Goal: Information Seeking & Learning: Learn about a topic

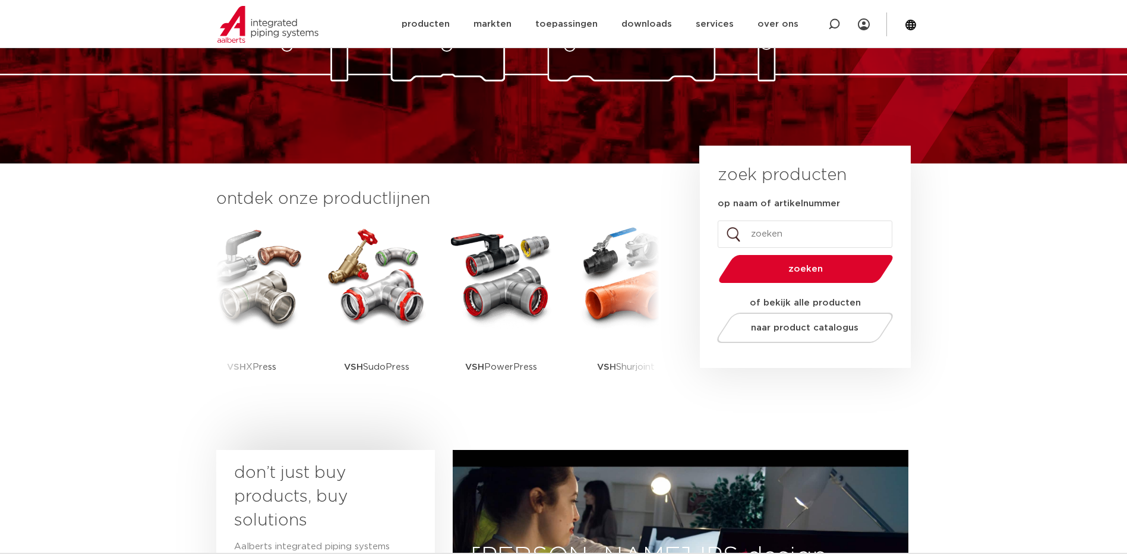
scroll to position [198, 0]
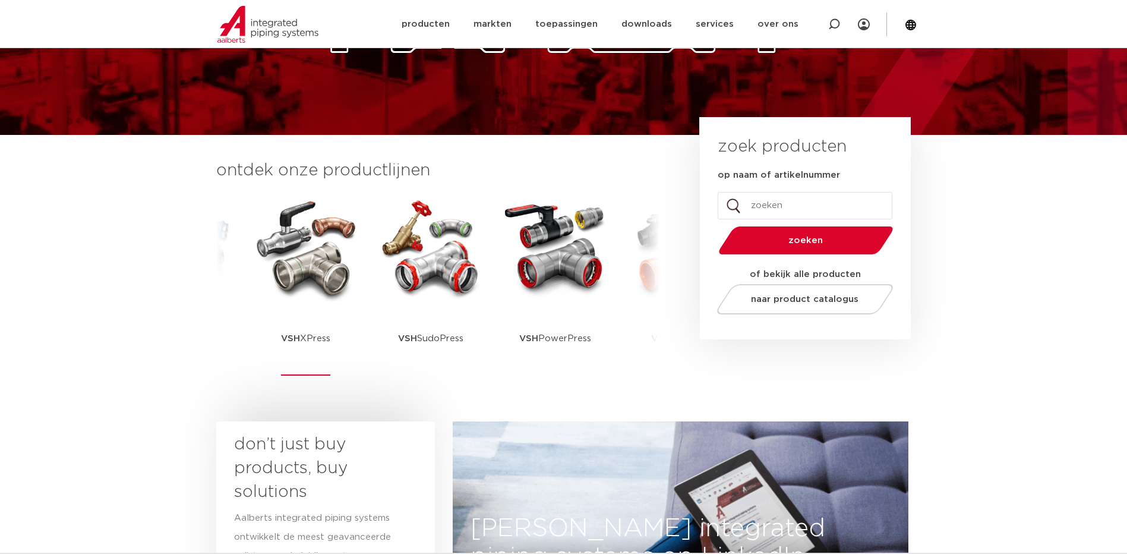
click at [294, 299] on img at bounding box center [306, 247] width 107 height 107
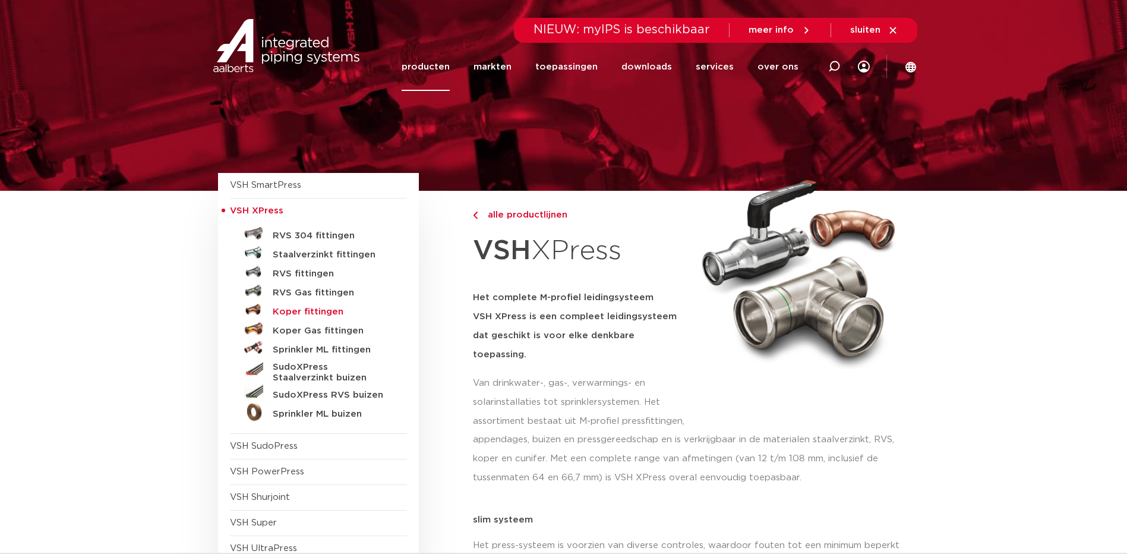
click at [321, 309] on h5 "Koper fittingen" at bounding box center [332, 312] width 118 height 11
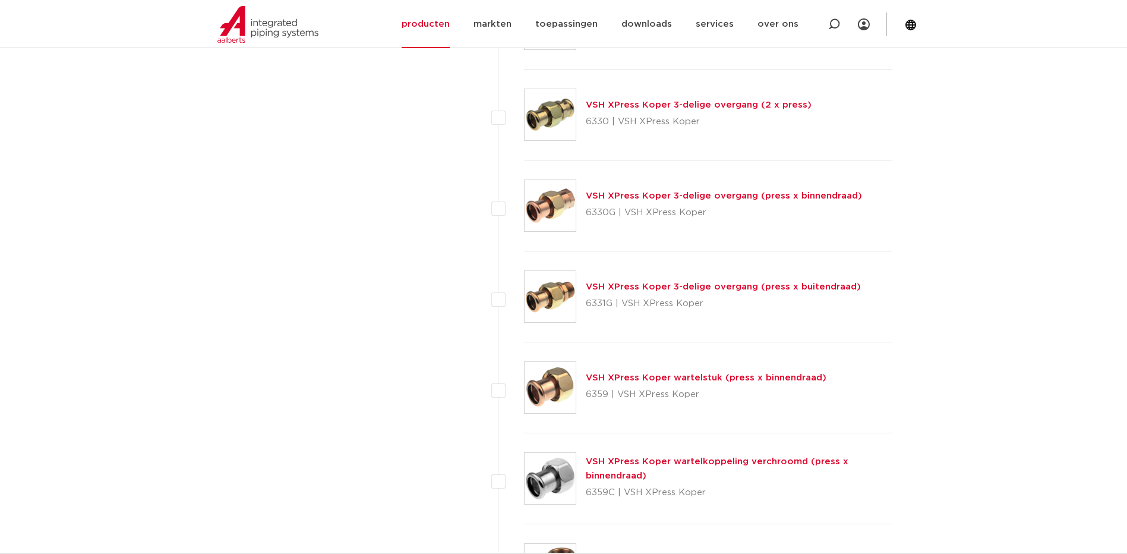
scroll to position [1485, 0]
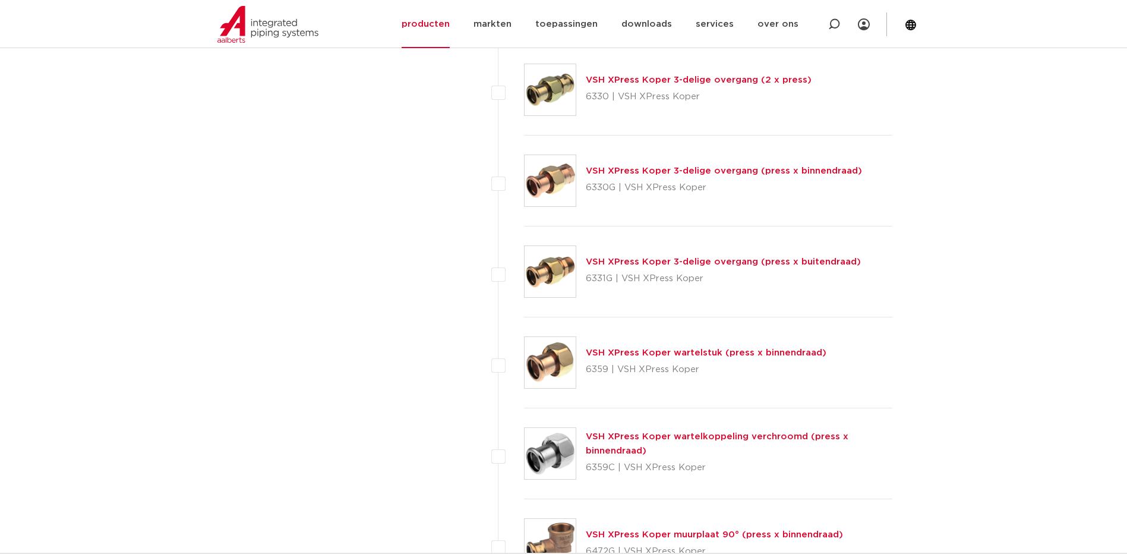
click at [639, 350] on link "VSH XPress Koper wartelstuk (press x binnendraad)" at bounding box center [706, 352] width 241 height 9
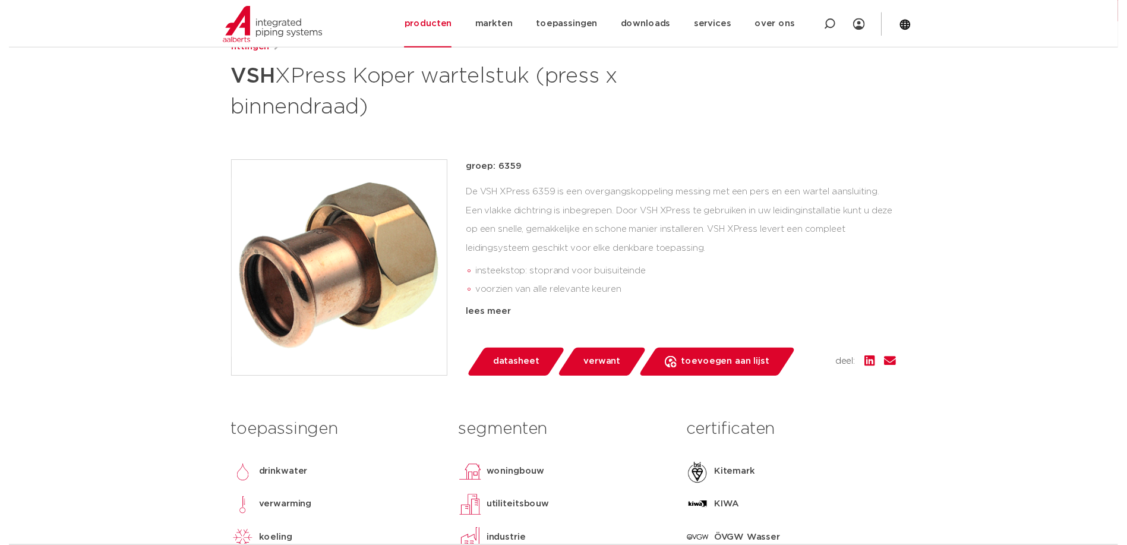
scroll to position [297, 0]
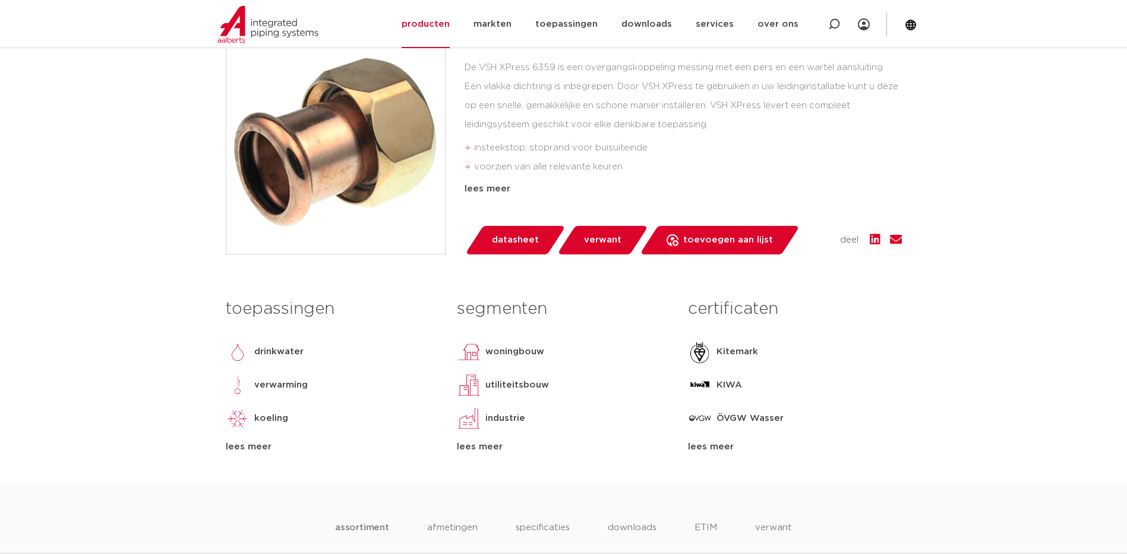
click at [514, 242] on span "datasheet" at bounding box center [515, 240] width 47 height 19
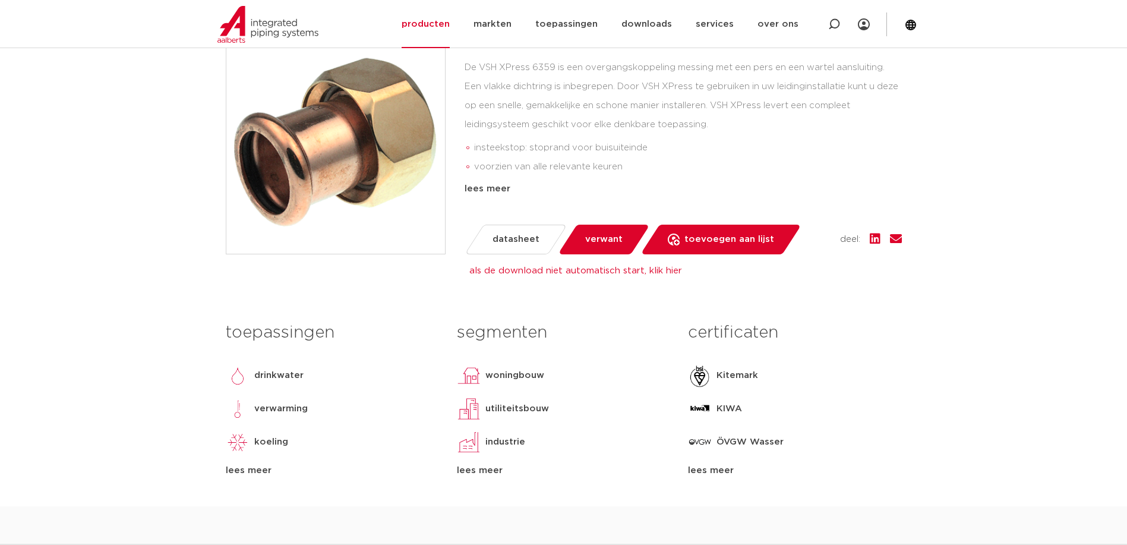
drag, startPoint x: 845, startPoint y: 301, endPoint x: 857, endPoint y: 377, distance: 77.1
click at [857, 377] on div "fittingen VSH XPress Koper wartelstuk (press x binnendraad) groep: 6359 insteek…" at bounding box center [563, 209] width 695 height 593
drag, startPoint x: 857, startPoint y: 377, endPoint x: 920, endPoint y: 360, distance: 65.3
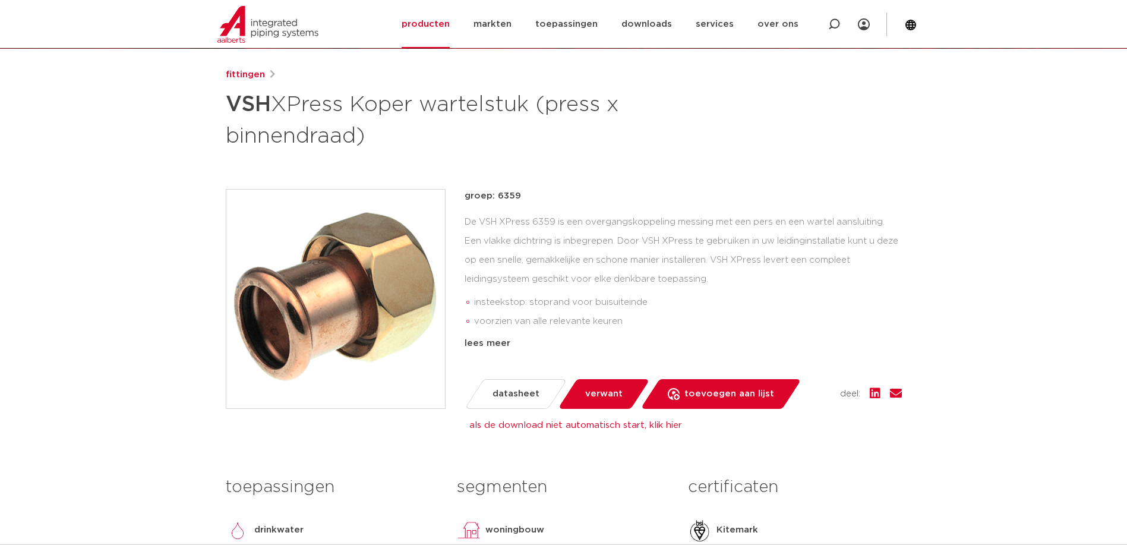
scroll to position [99, 0]
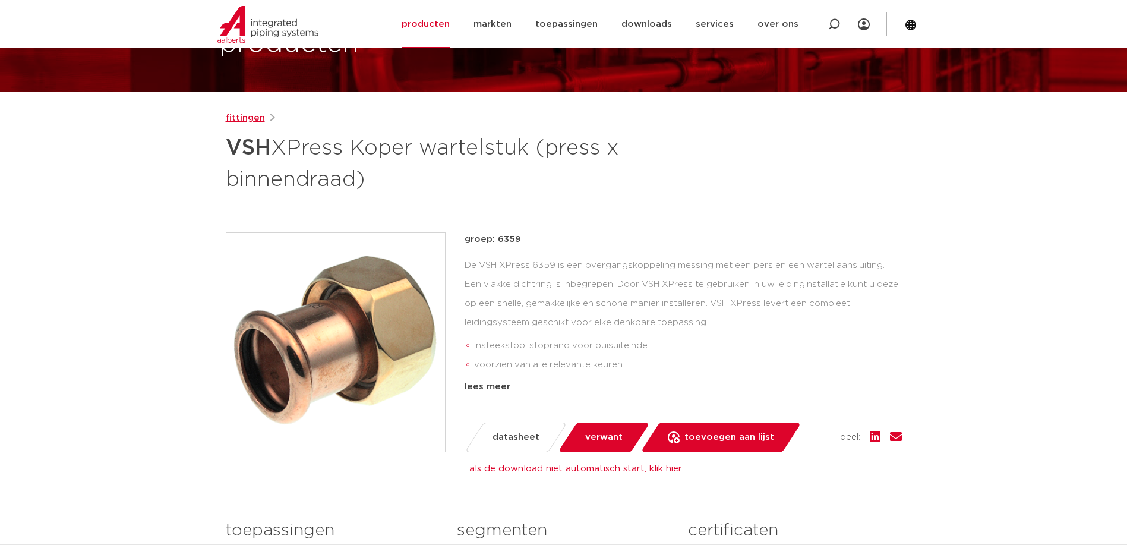
click at [237, 117] on link "fittingen" at bounding box center [245, 118] width 39 height 14
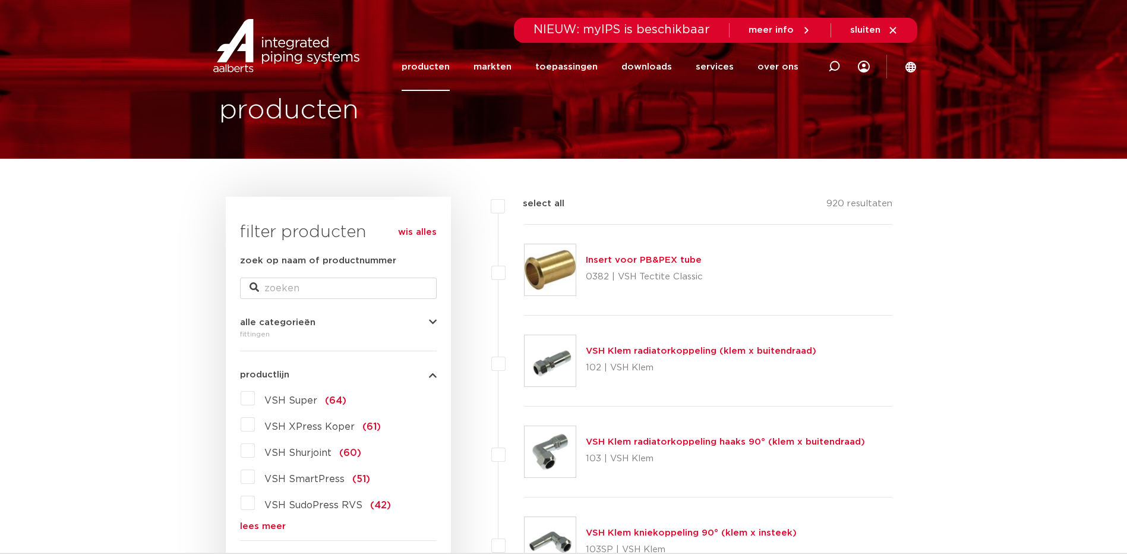
scroll to position [198, 0]
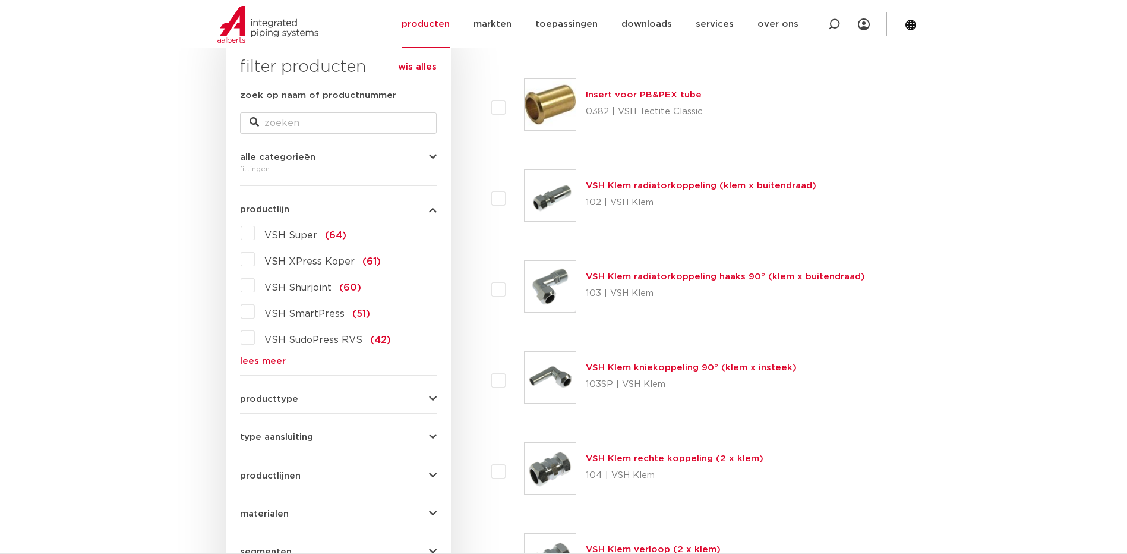
click at [300, 258] on span "VSH XPress Koper" at bounding box center [309, 262] width 90 height 10
click at [0, 0] on input "VSH XPress Koper (61)" at bounding box center [0, 0] width 0 height 0
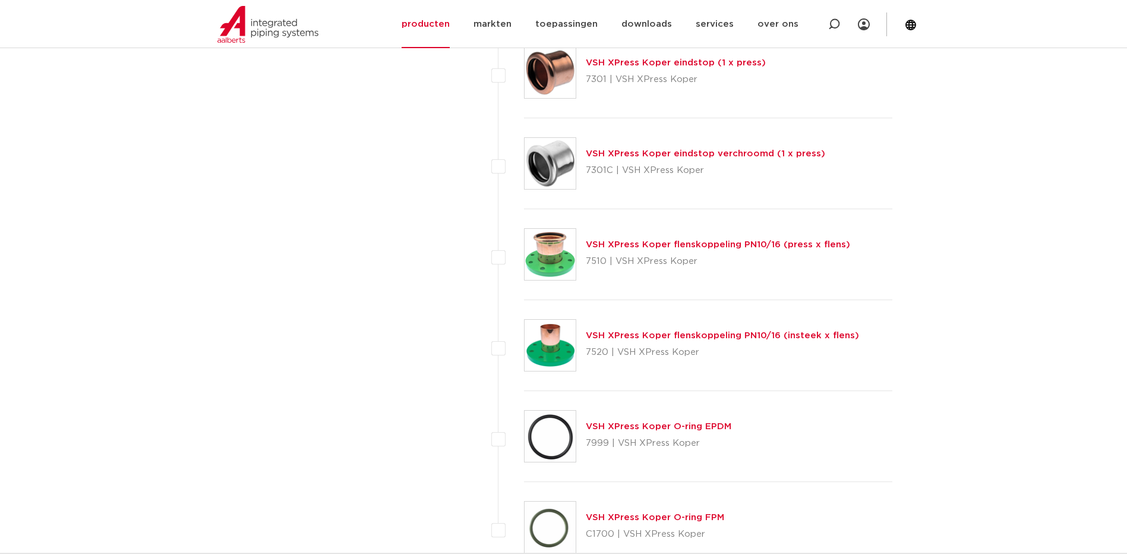
scroll to position [5248, 0]
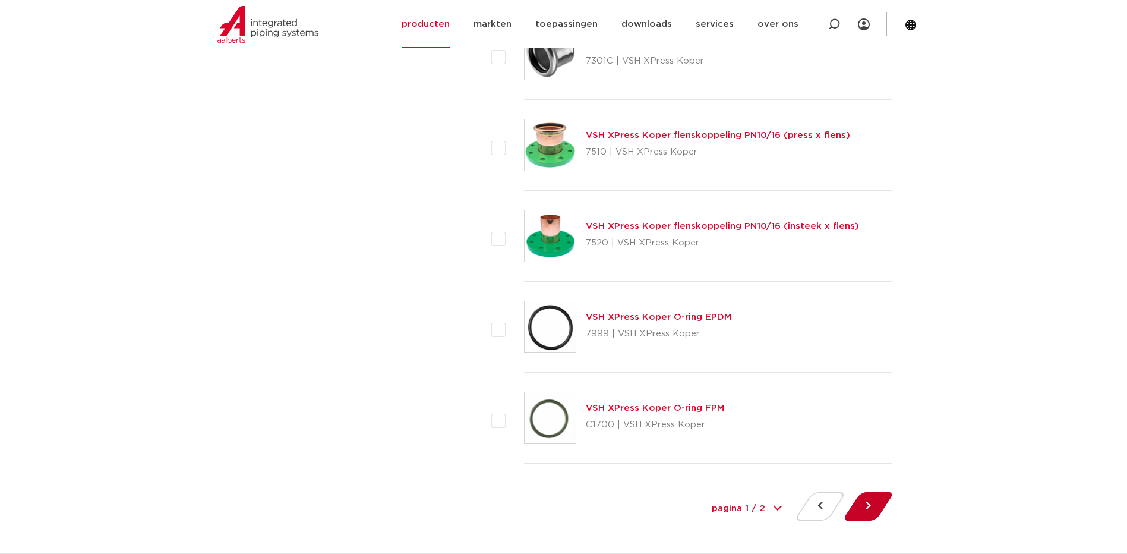
click at [864, 509] on button at bounding box center [868, 506] width 34 height 29
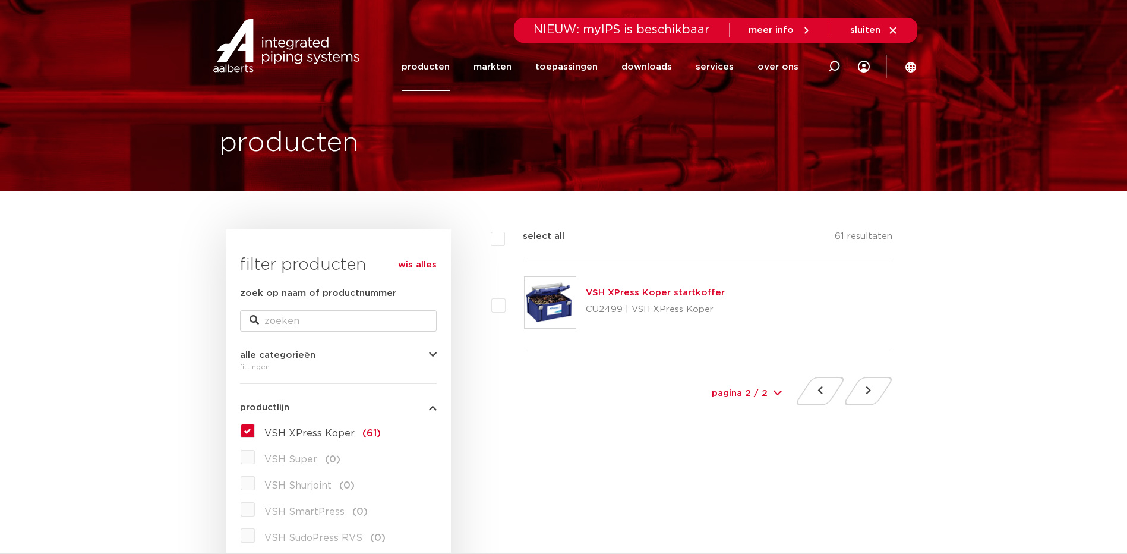
scroll to position [99, 0]
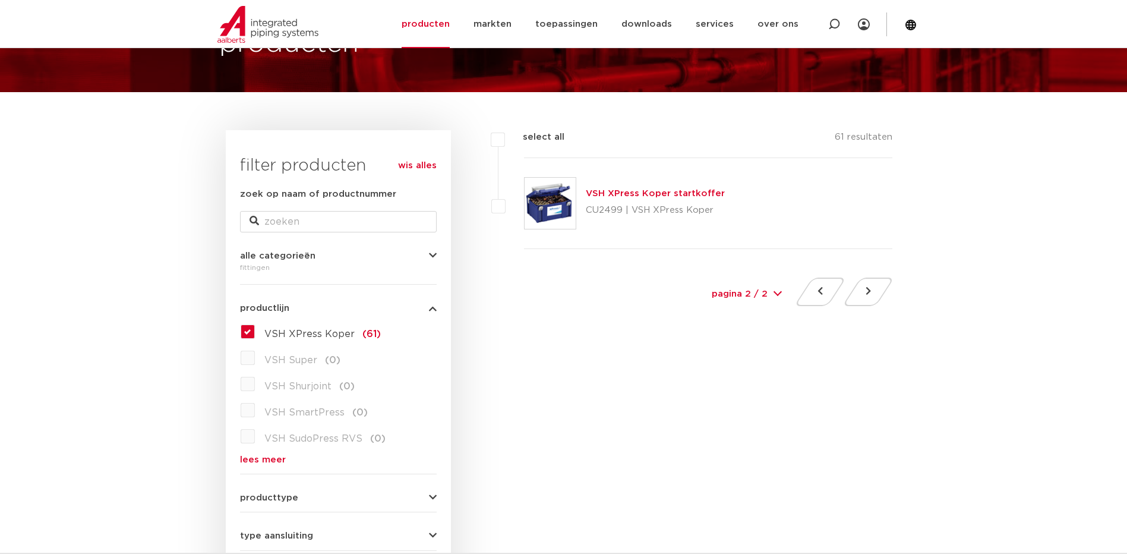
click at [258, 460] on link "lees meer" at bounding box center [338, 459] width 197 height 9
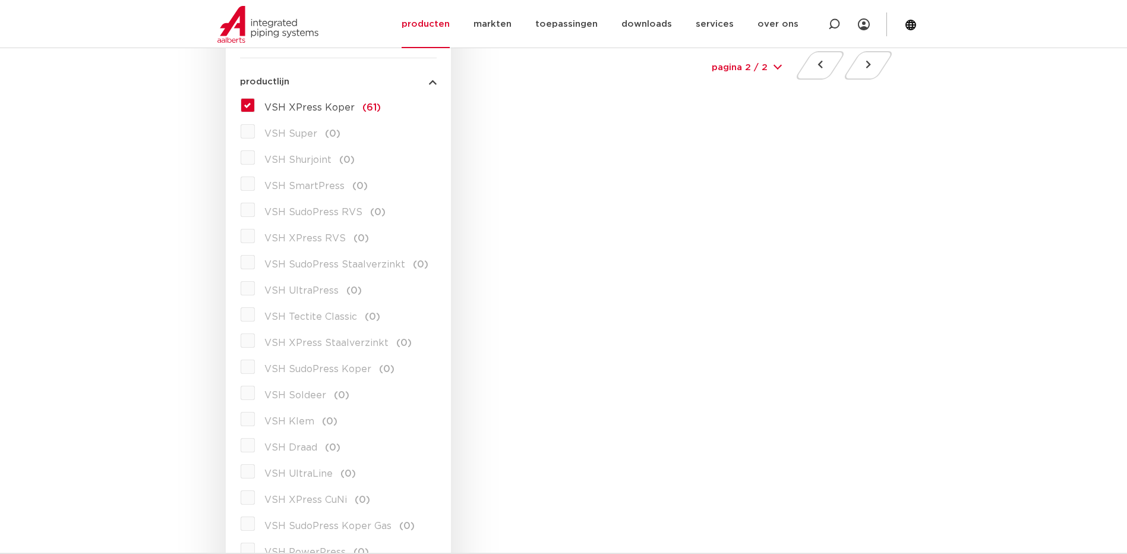
scroll to position [297, 0]
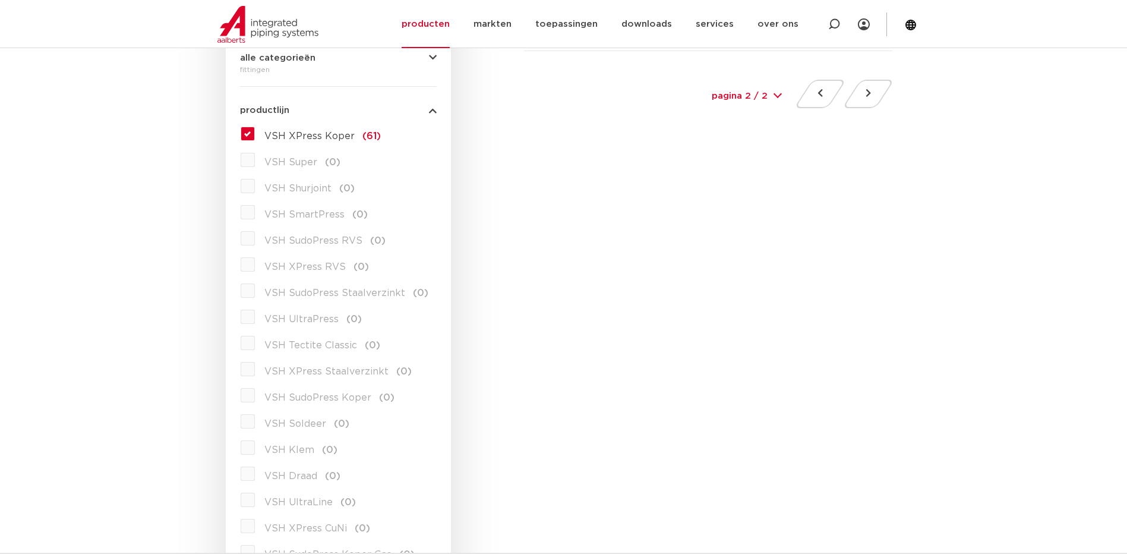
click at [282, 132] on span "VSH XPress Koper" at bounding box center [309, 136] width 90 height 10
click at [0, 0] on input "VSH XPress Koper (61)" at bounding box center [0, 0] width 0 height 0
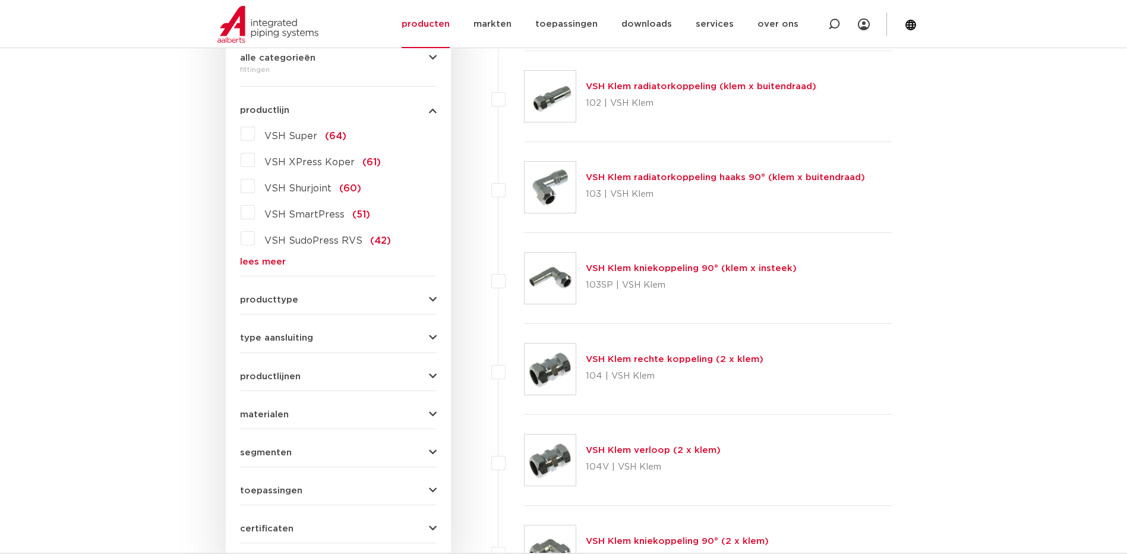
click at [270, 261] on link "lees meer" at bounding box center [338, 261] width 197 height 9
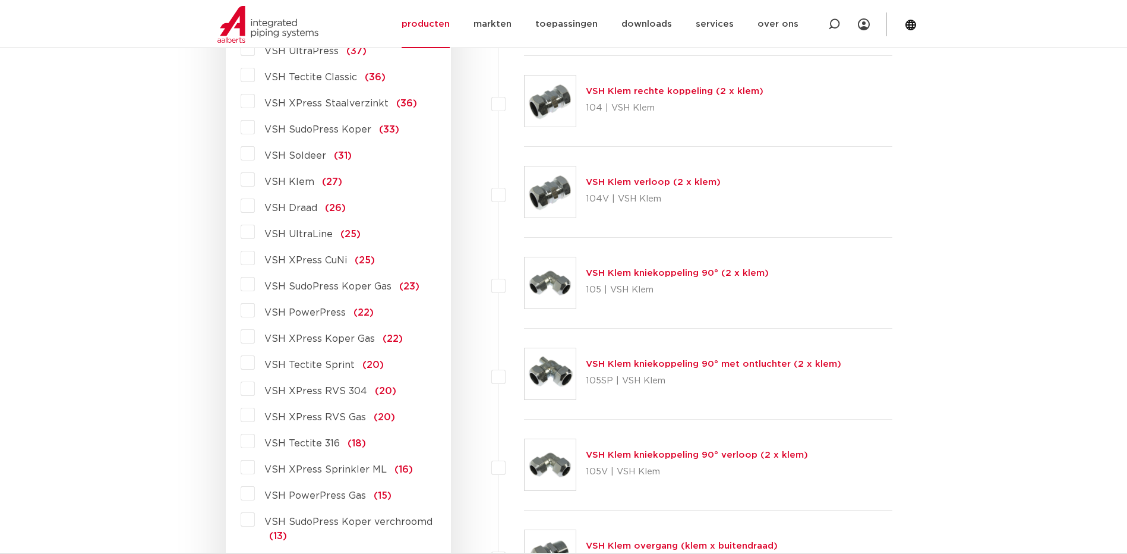
scroll to position [594, 0]
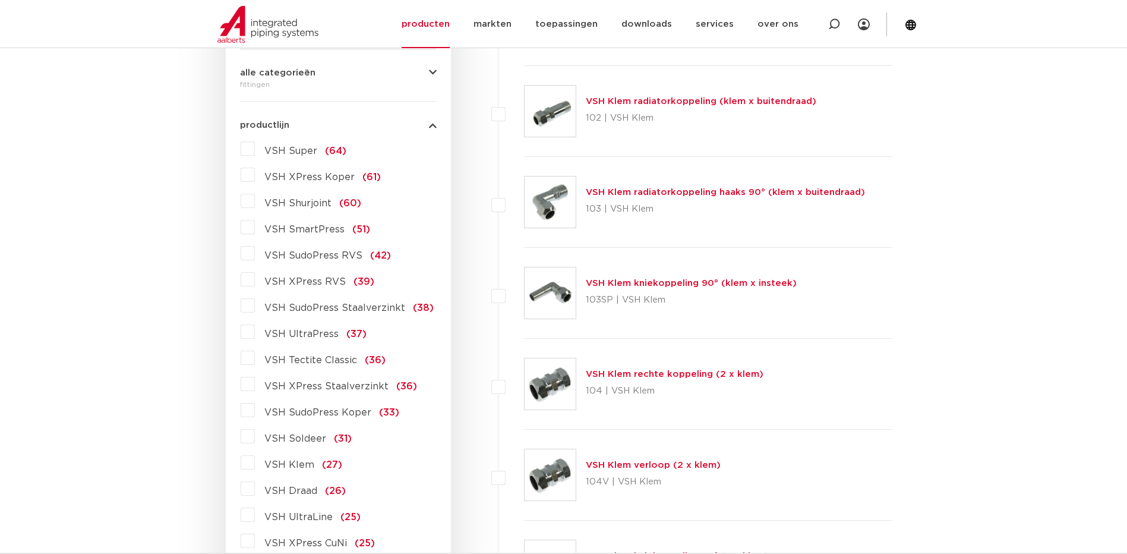
scroll to position [198, 0]
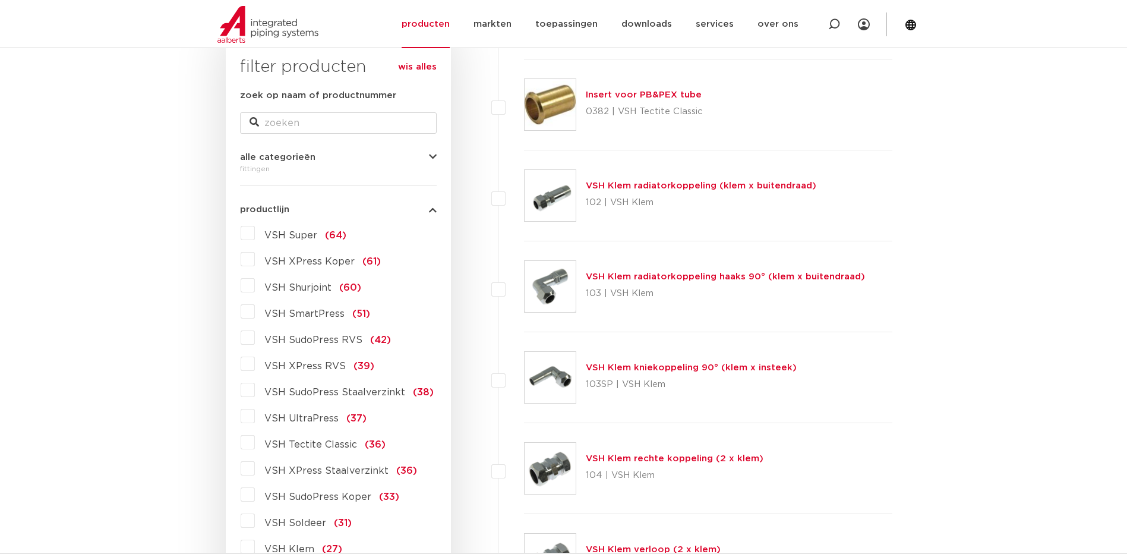
click at [429, 210] on icon "button" at bounding box center [433, 209] width 8 height 9
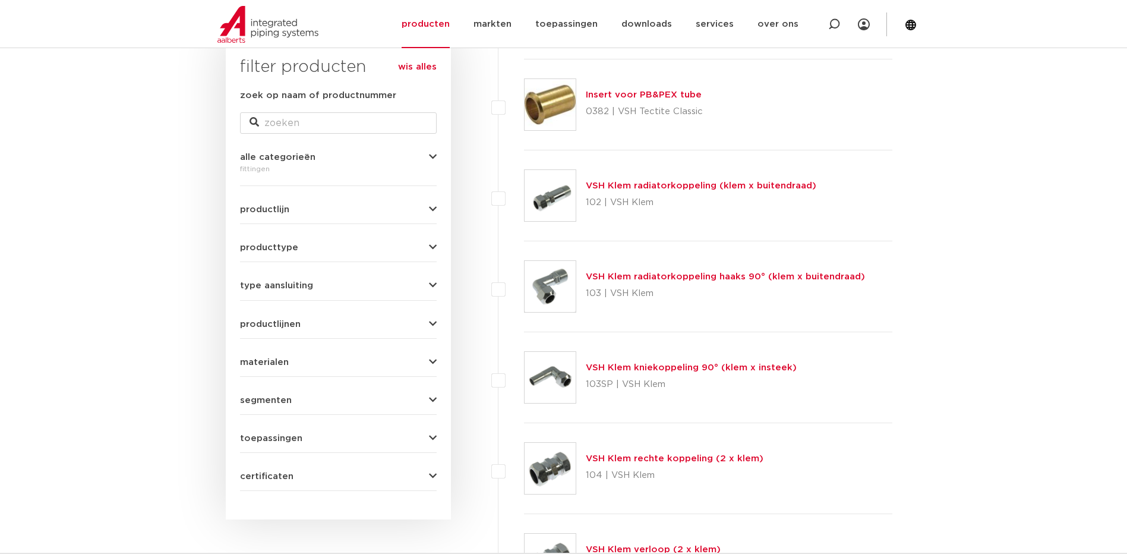
click at [430, 285] on icon "button" at bounding box center [433, 285] width 8 height 9
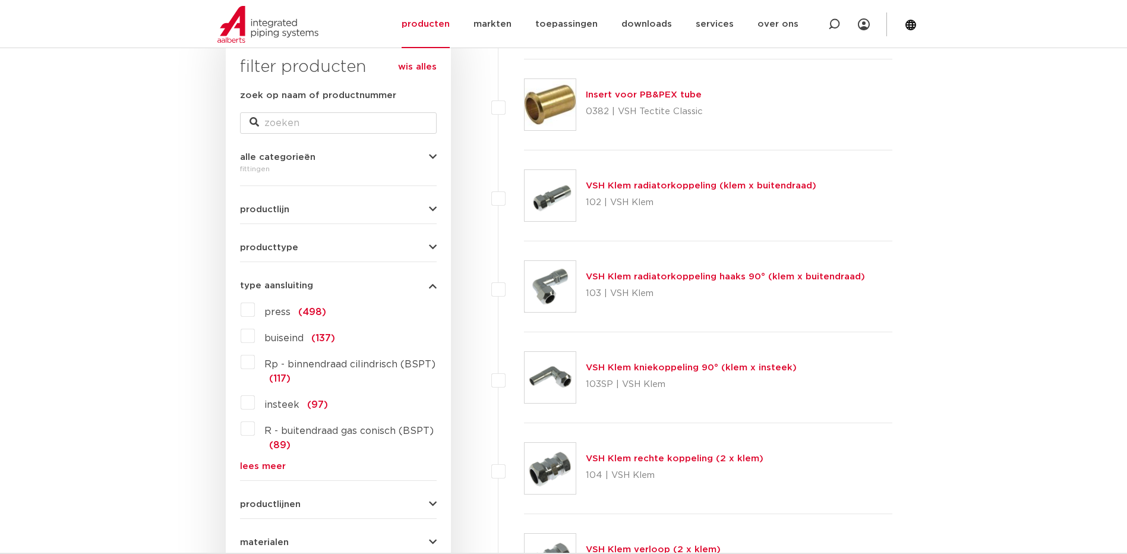
click at [430, 285] on icon "button" at bounding box center [433, 285] width 8 height 9
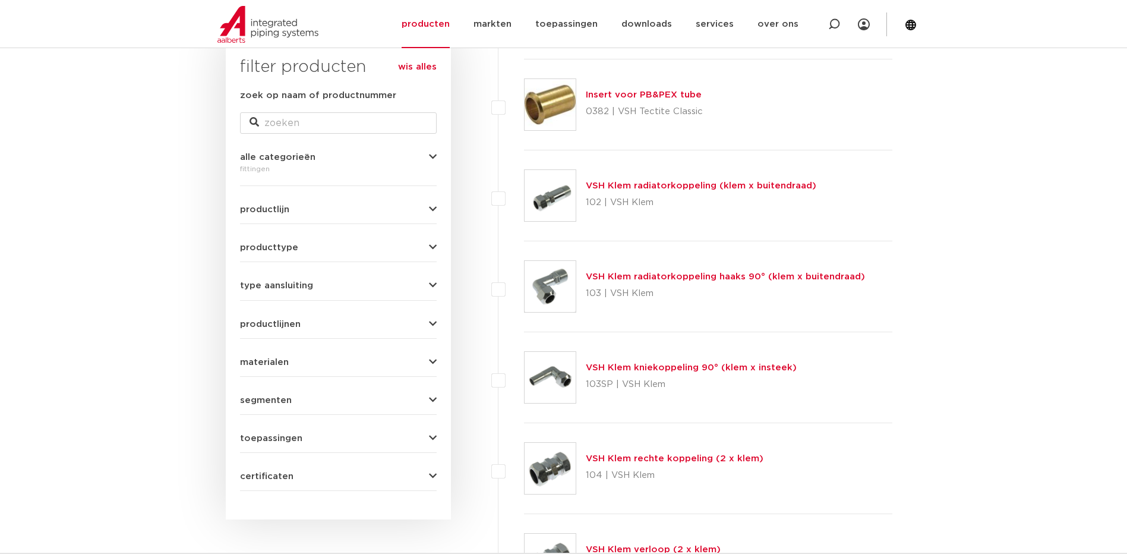
click at [265, 364] on span "materialen" at bounding box center [264, 362] width 49 height 9
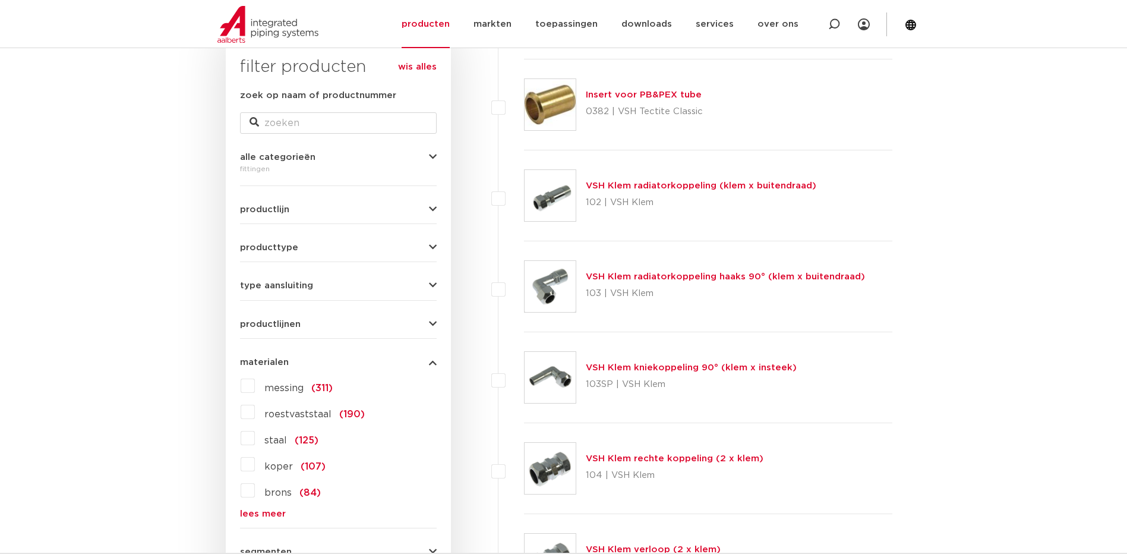
click at [255, 383] on label "messing (311)" at bounding box center [294, 385] width 78 height 19
click at [0, 0] on input "messing (311)" at bounding box center [0, 0] width 0 height 0
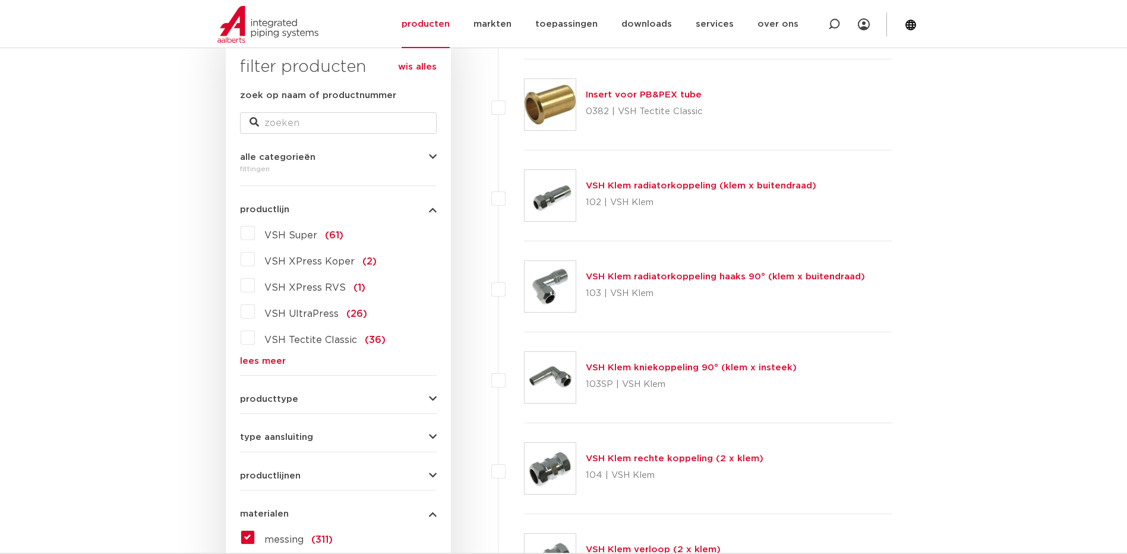
click at [282, 400] on span "producttype" at bounding box center [269, 399] width 58 height 9
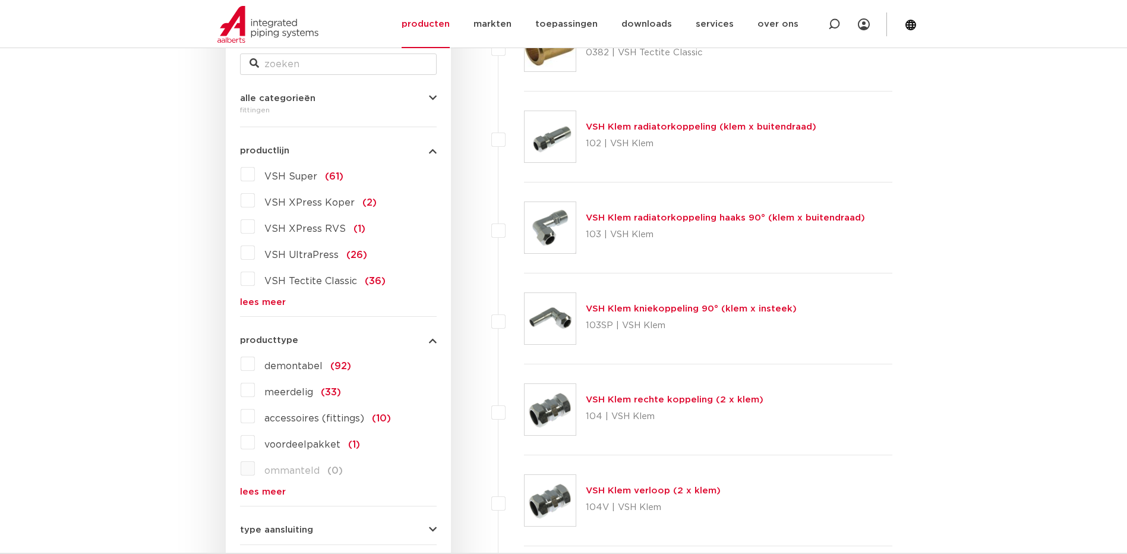
scroll to position [297, 0]
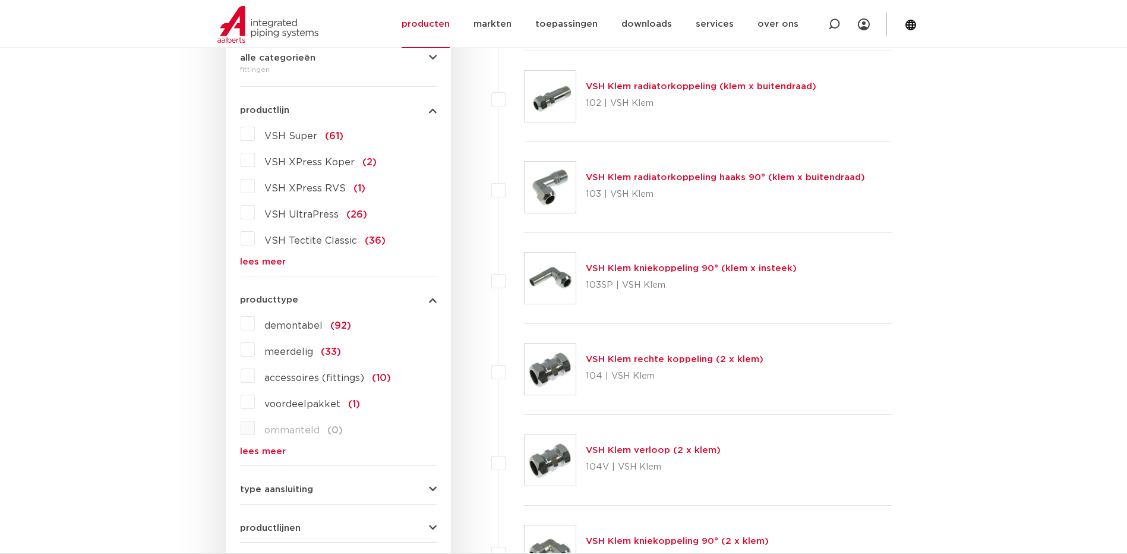
click at [255, 351] on label "meerdelig (33)" at bounding box center [298, 349] width 86 height 19
click at [0, 0] on input "meerdelig (33)" at bounding box center [0, 0] width 0 height 0
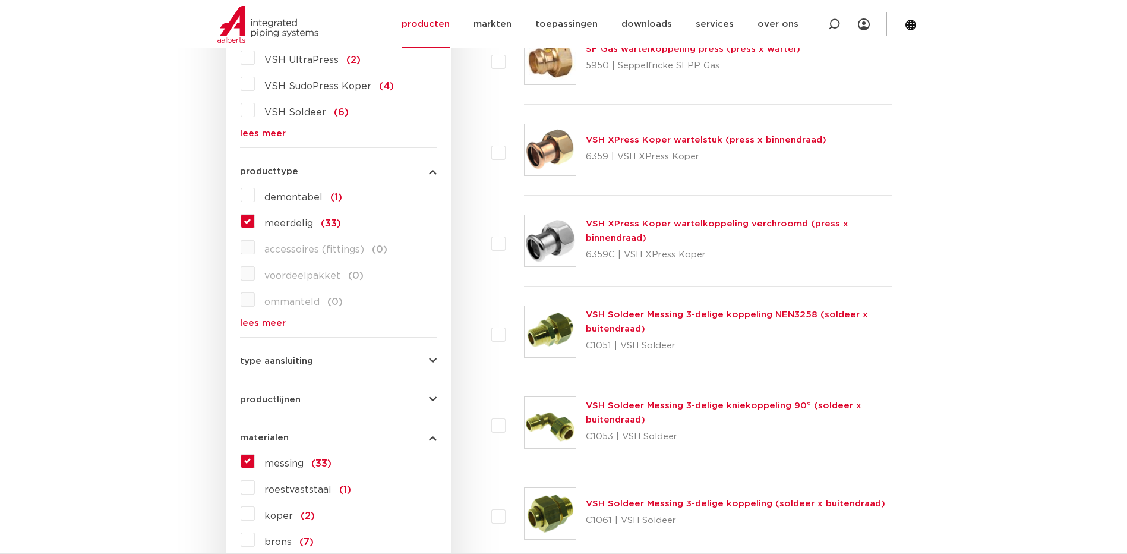
scroll to position [495, 0]
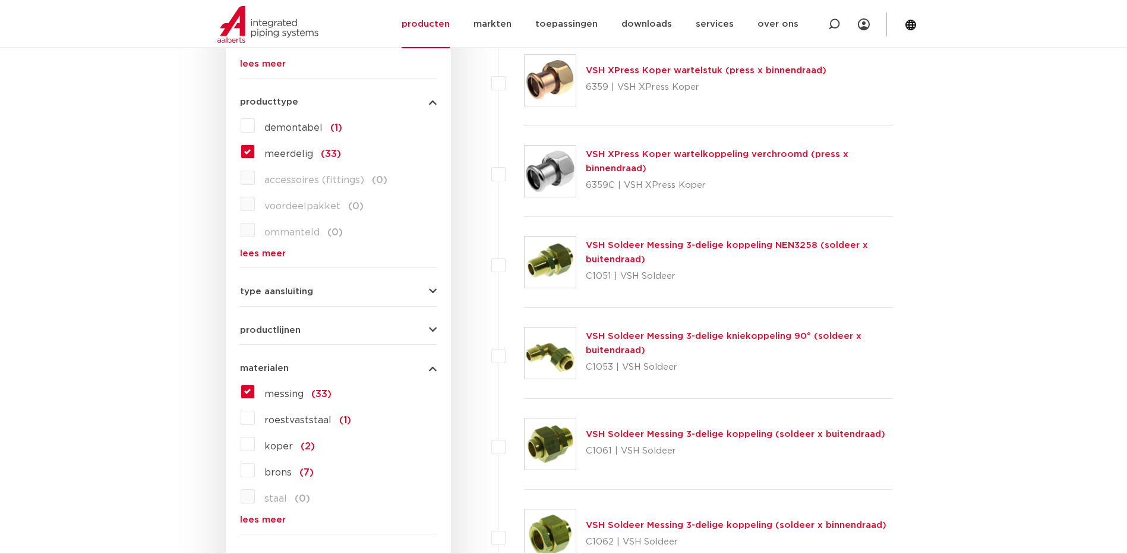
click at [255, 443] on label "koper (2)" at bounding box center [285, 443] width 60 height 19
click at [0, 0] on input "koper (2)" at bounding box center [0, 0] width 0 height 0
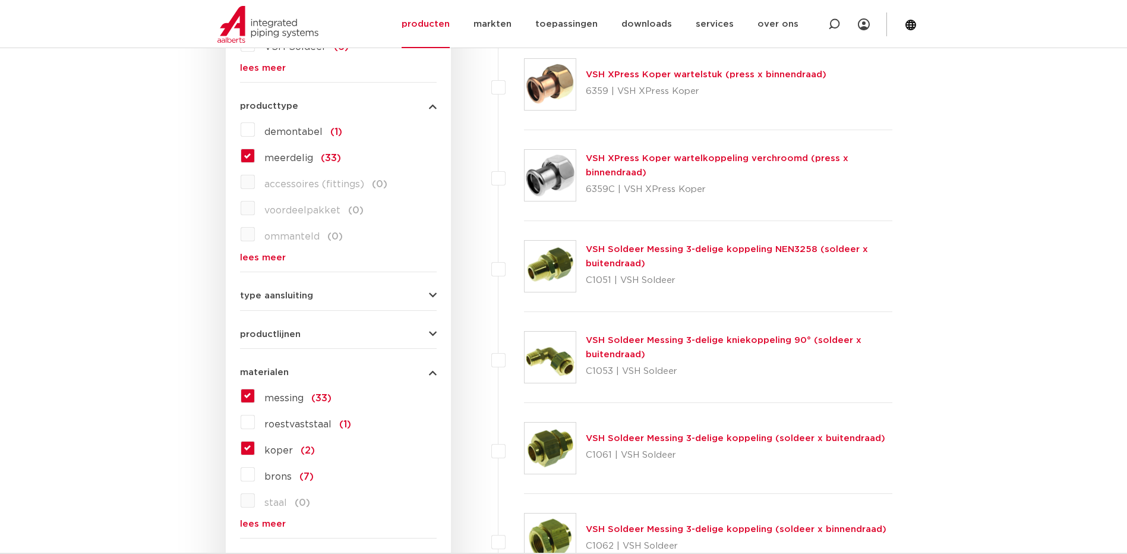
scroll to position [495, 0]
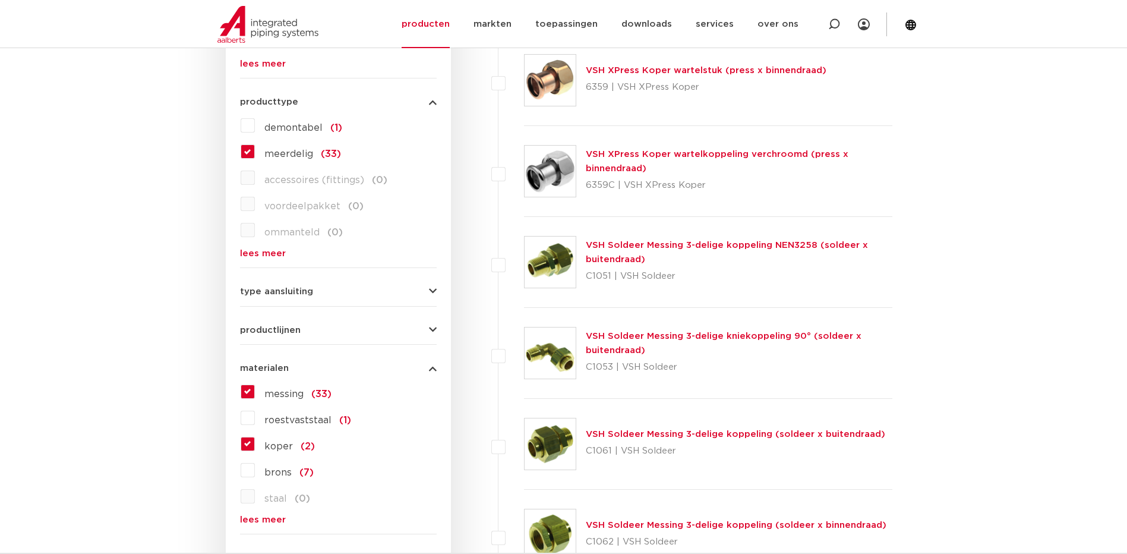
click at [255, 468] on label "brons (7)" at bounding box center [284, 469] width 59 height 19
click at [0, 0] on input "brons (7)" at bounding box center [0, 0] width 0 height 0
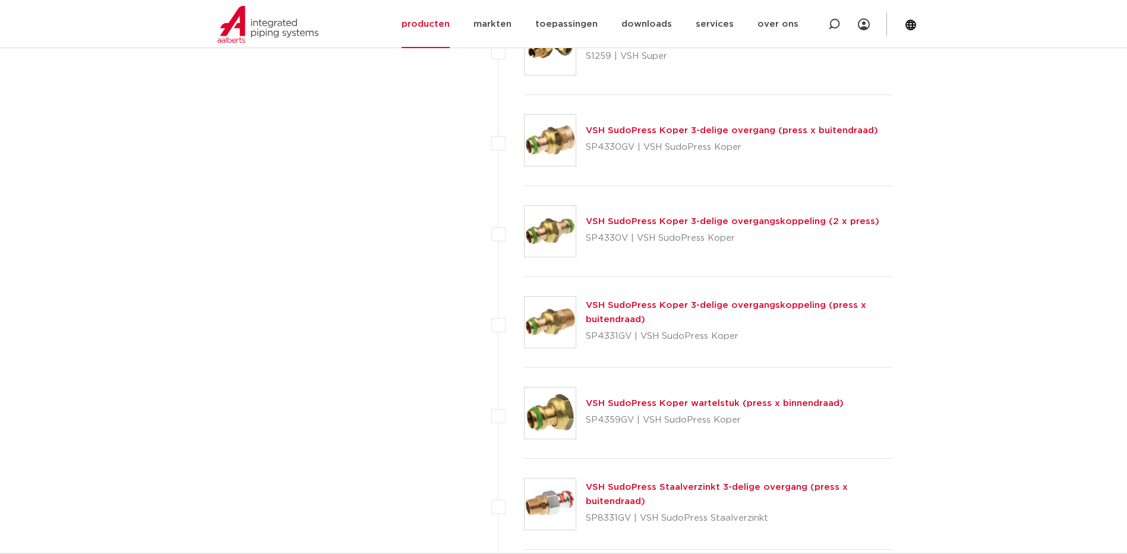
scroll to position [3070, 0]
